Goal: Book appointment/travel/reservation

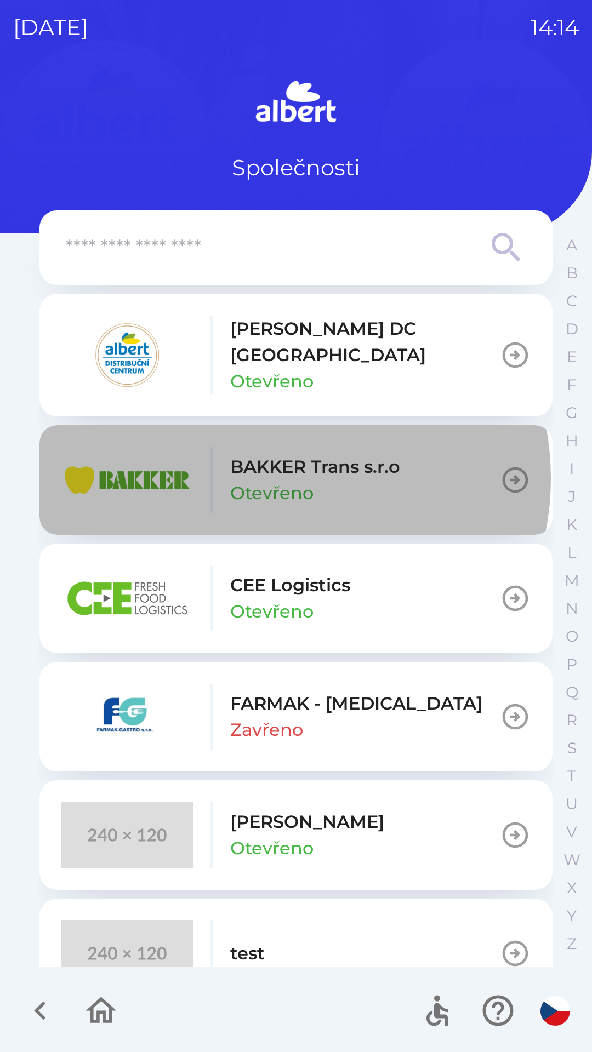
click at [275, 465] on p "BAKKER Trans s.r.o" at bounding box center [315, 467] width 170 height 26
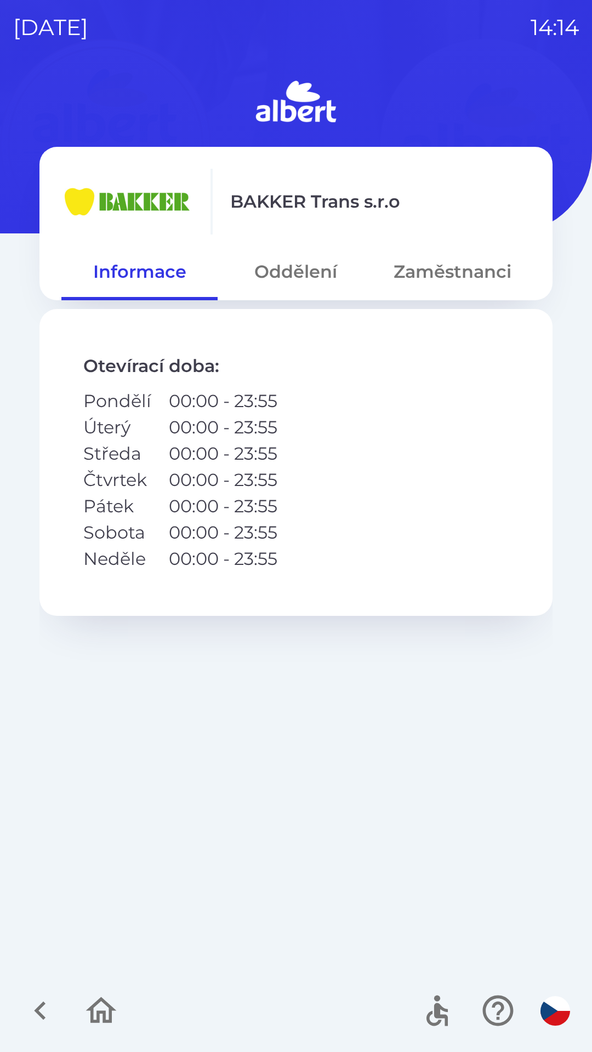
click at [309, 277] on button "Oddělení" at bounding box center [296, 271] width 156 height 39
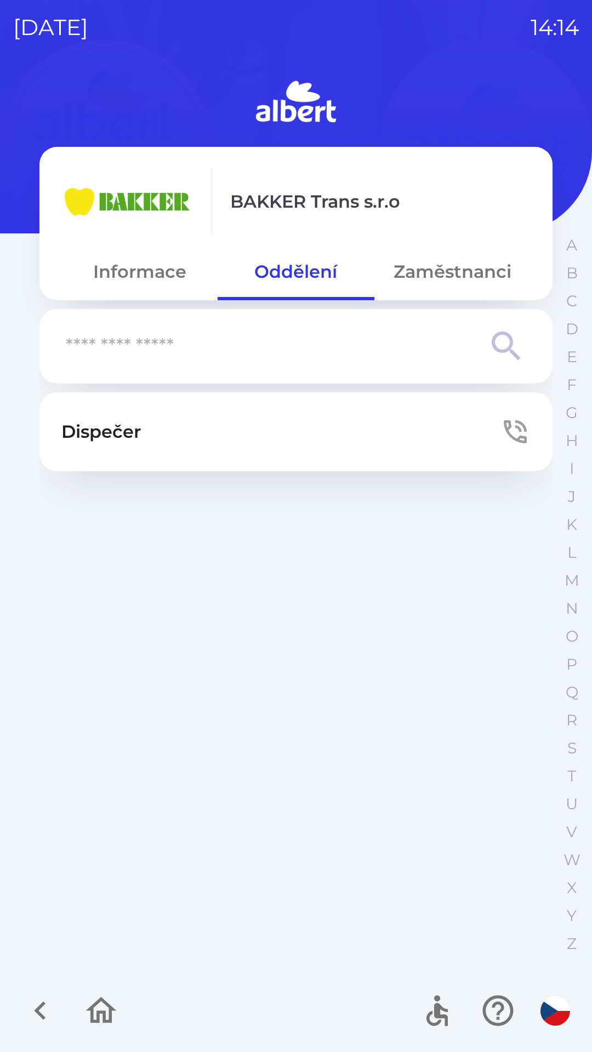
click at [456, 271] on button "Zaměstnanci" at bounding box center [452, 271] width 156 height 39
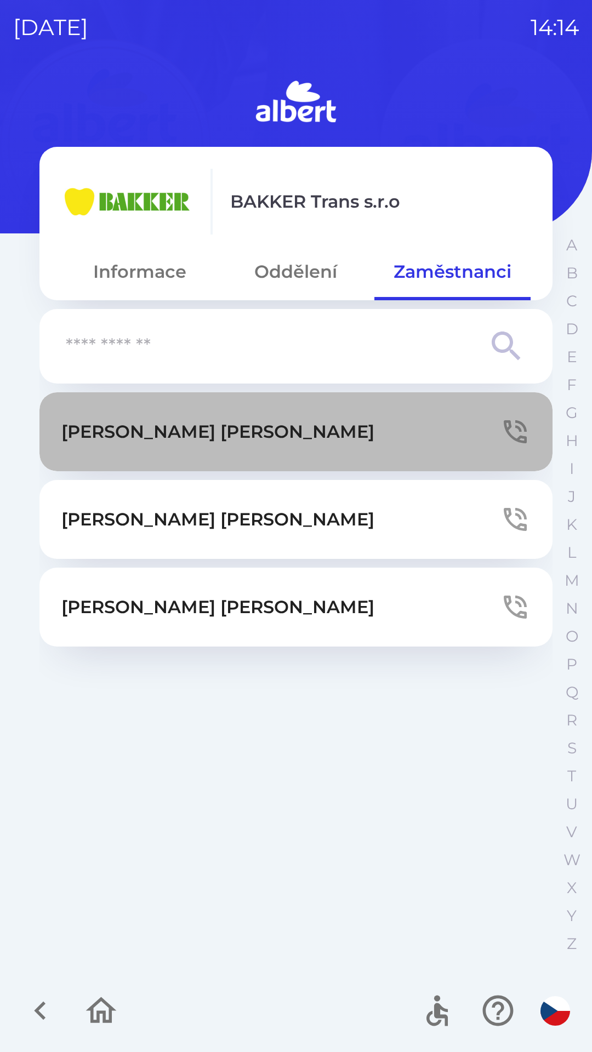
click at [144, 435] on p "[PERSON_NAME]" at bounding box center [217, 432] width 313 height 26
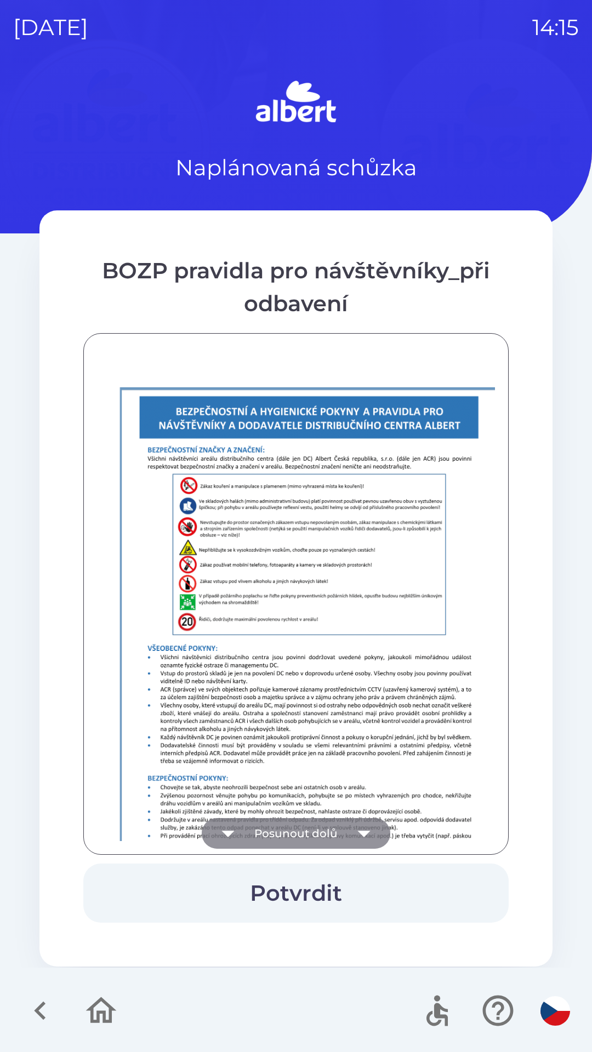
click at [357, 828] on icon "button" at bounding box center [364, 833] width 31 height 31
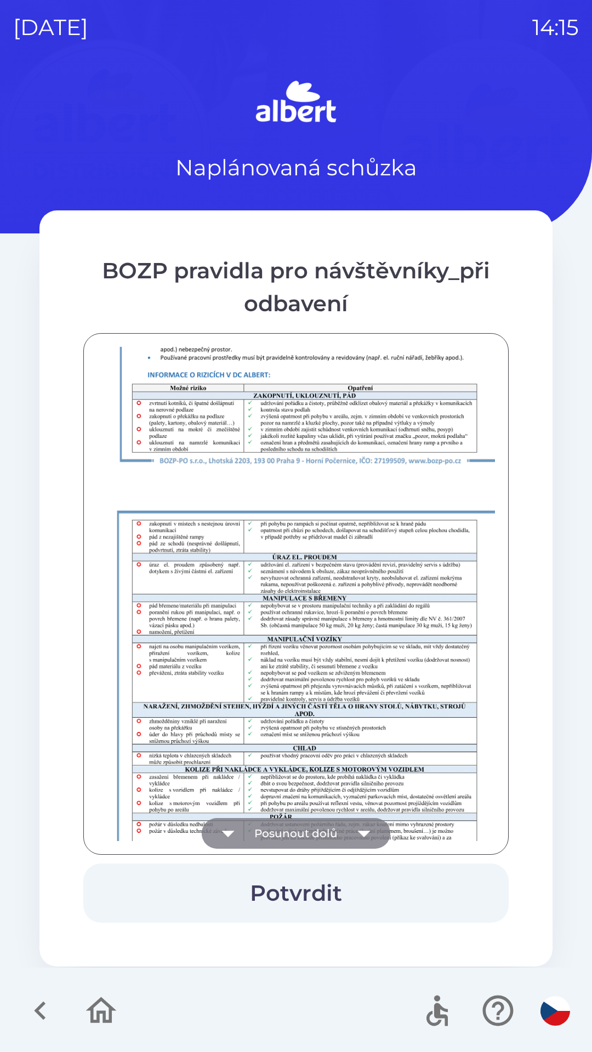
click at [363, 829] on icon "button" at bounding box center [364, 833] width 31 height 31
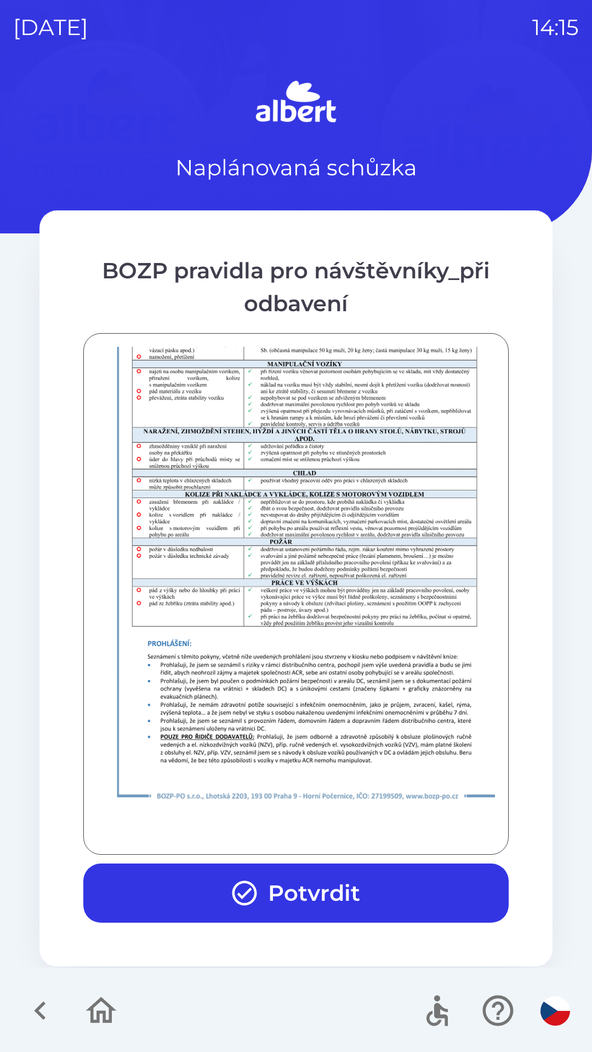
click at [307, 891] on button "Potvrdit" at bounding box center [295, 893] width 425 height 59
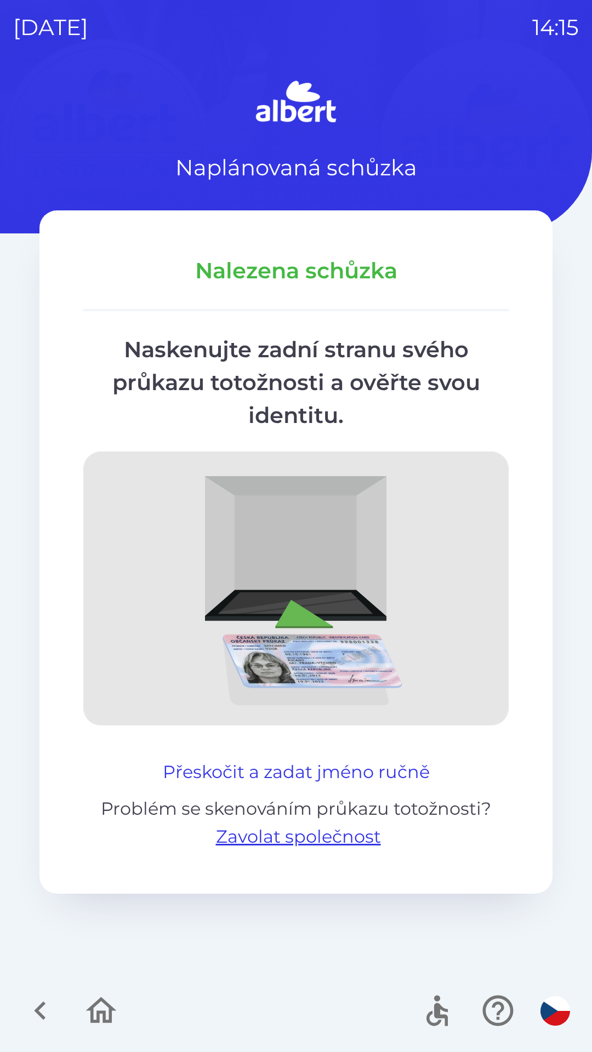
click at [301, 771] on button "Přeskočit a zadat jméno ručně" at bounding box center [296, 772] width 276 height 26
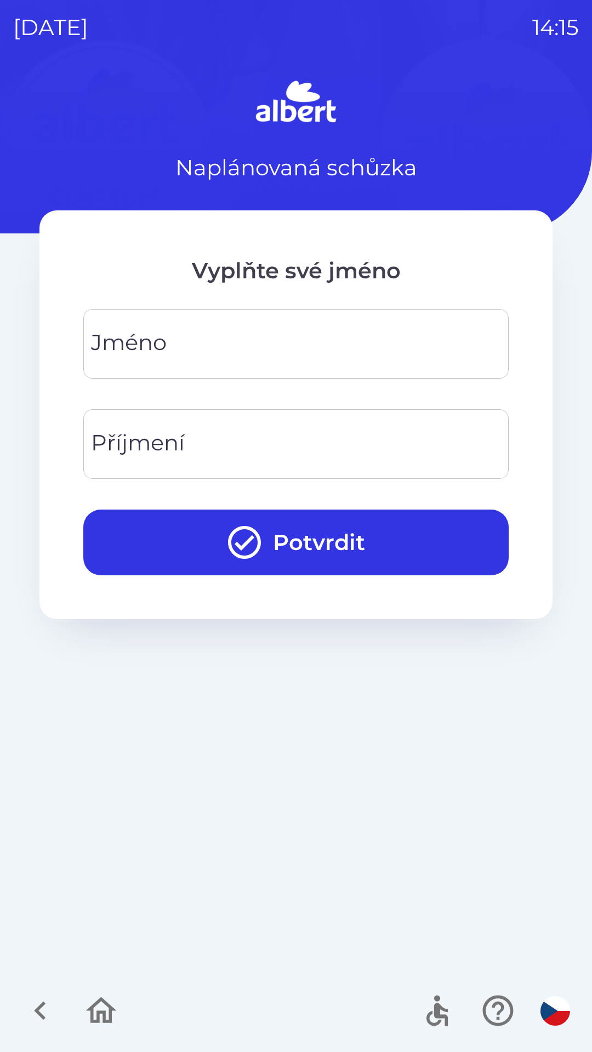
click at [155, 344] on div "[PERSON_NAME]" at bounding box center [295, 344] width 425 height 70
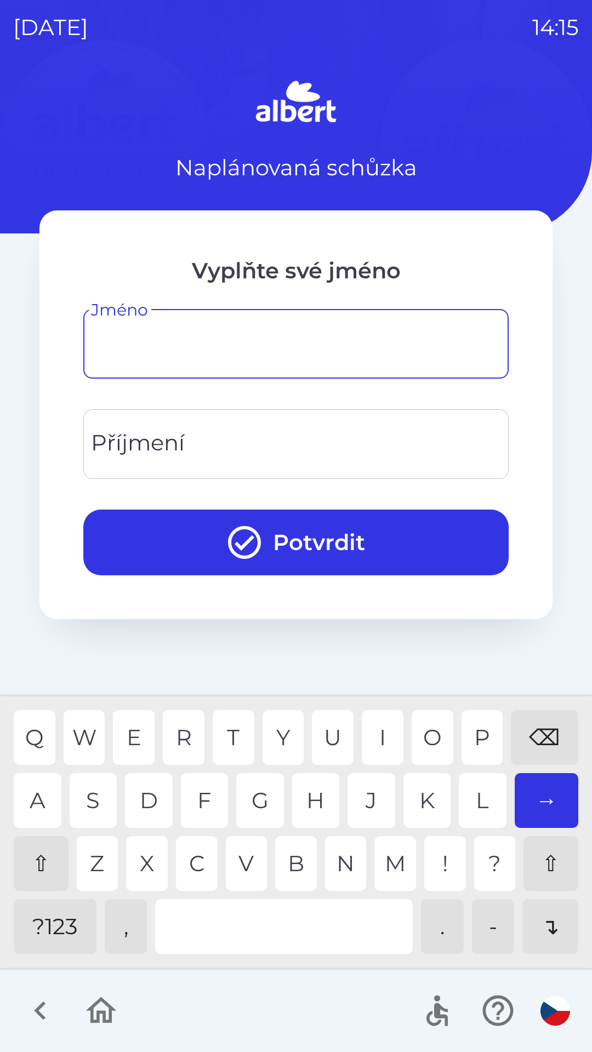
click at [39, 853] on div "⇧" at bounding box center [41, 863] width 55 height 55
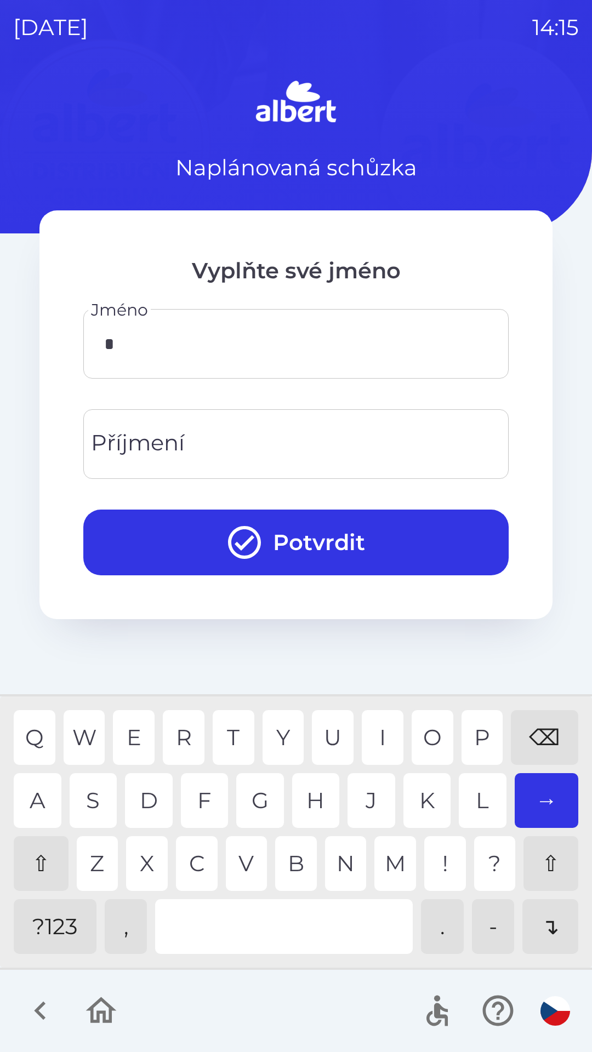
click at [369, 794] on div "J" at bounding box center [371, 800] width 48 height 55
click at [379, 739] on div "I" at bounding box center [383, 737] width 42 height 55
click at [185, 737] on div "R" at bounding box center [184, 737] width 42 height 55
type input "****"
click at [378, 736] on div "I" at bounding box center [383, 737] width 42 height 55
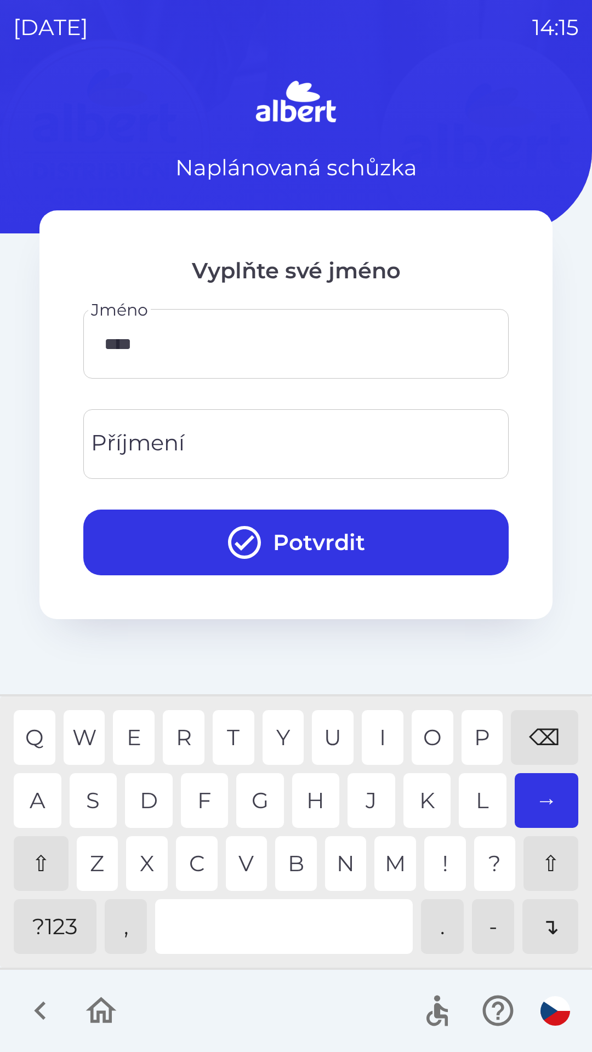
click at [164, 444] on div "Příjmení Příjmení" at bounding box center [295, 444] width 425 height 70
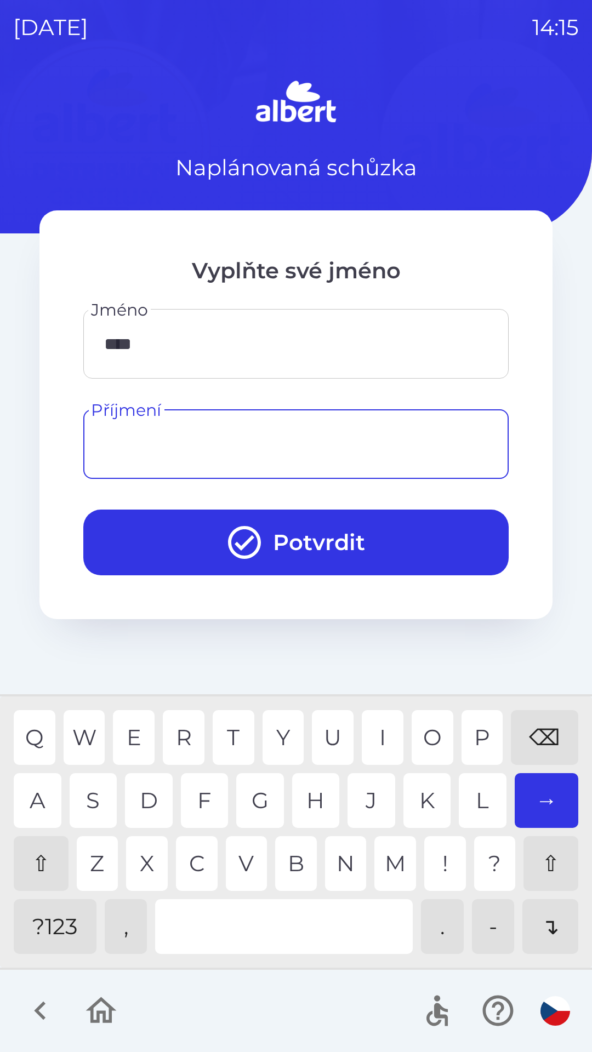
click at [41, 859] on div "⇧" at bounding box center [41, 863] width 55 height 55
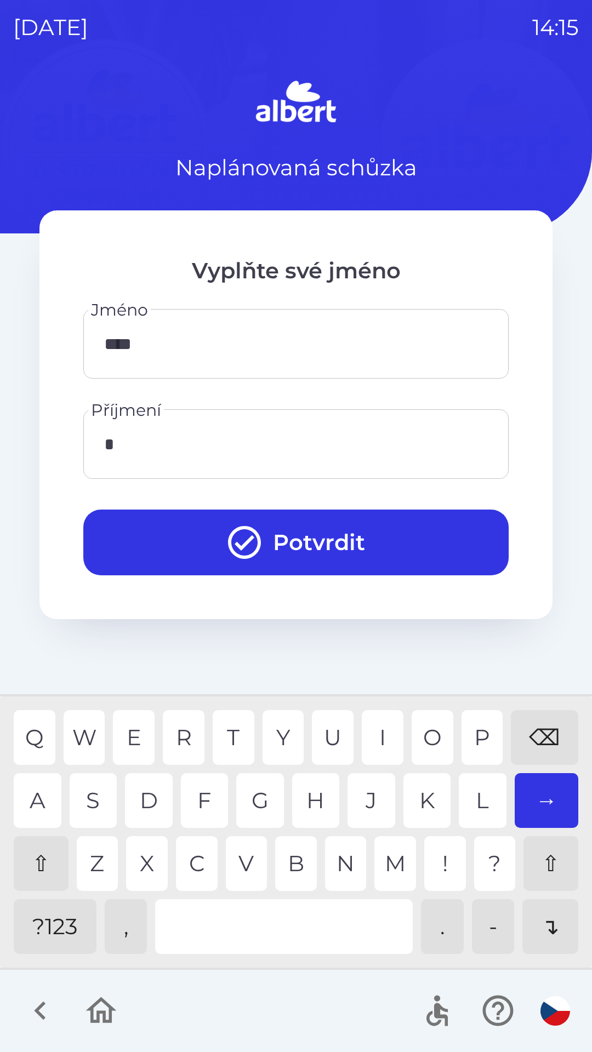
click at [478, 730] on div "P" at bounding box center [482, 737] width 42 height 55
click at [429, 734] on div "O" at bounding box center [433, 737] width 42 height 55
click at [196, 860] on div "C" at bounding box center [197, 863] width 42 height 55
click at [39, 797] on div "A" at bounding box center [38, 800] width 48 height 55
type input "*********"
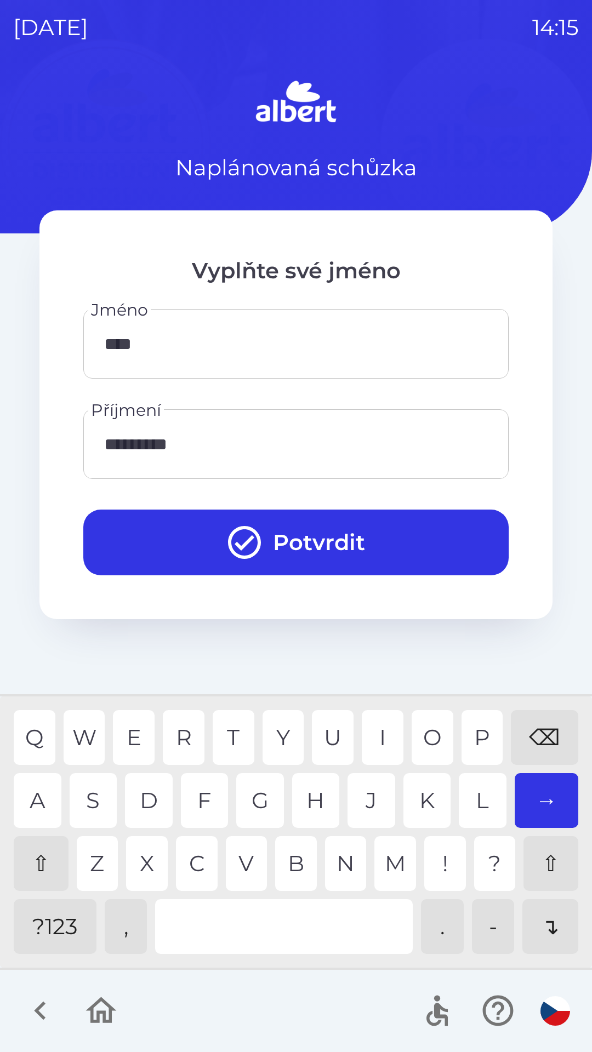
click at [39, 801] on div "A" at bounding box center [38, 800] width 48 height 55
click at [296, 538] on button "Potvrdit" at bounding box center [295, 543] width 425 height 66
